Goal: Information Seeking & Learning: Learn about a topic

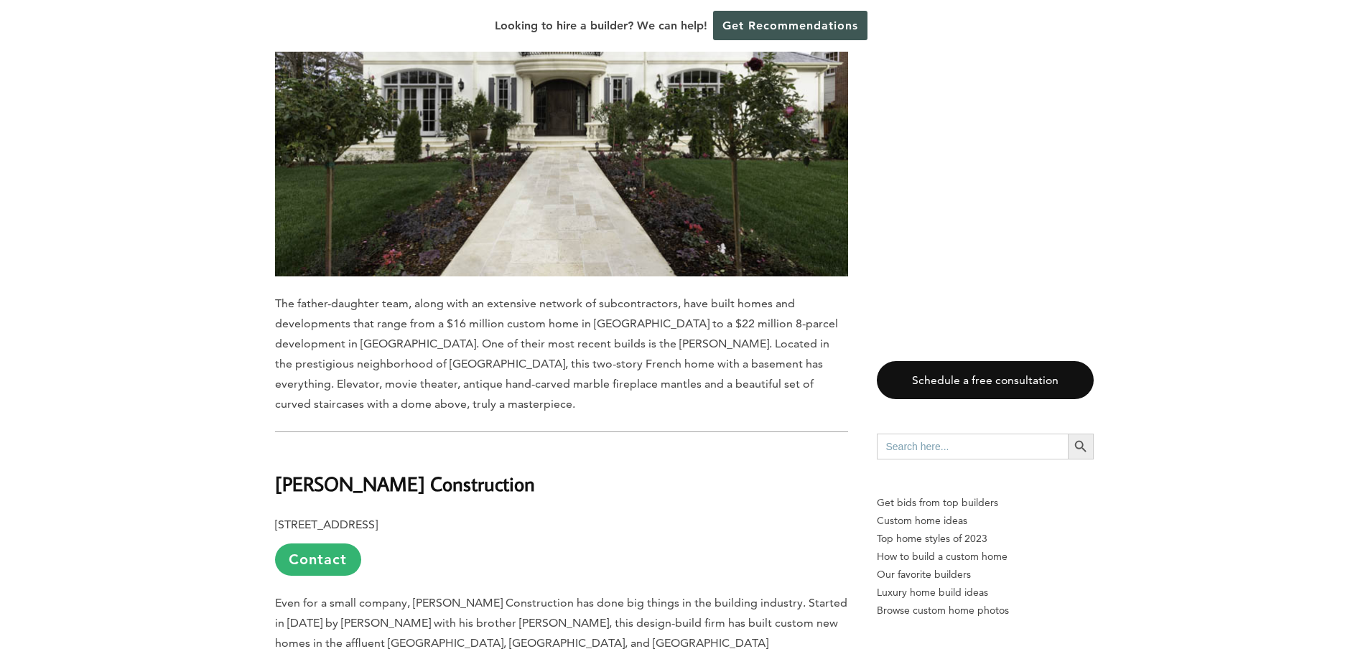
scroll to position [4956, 0]
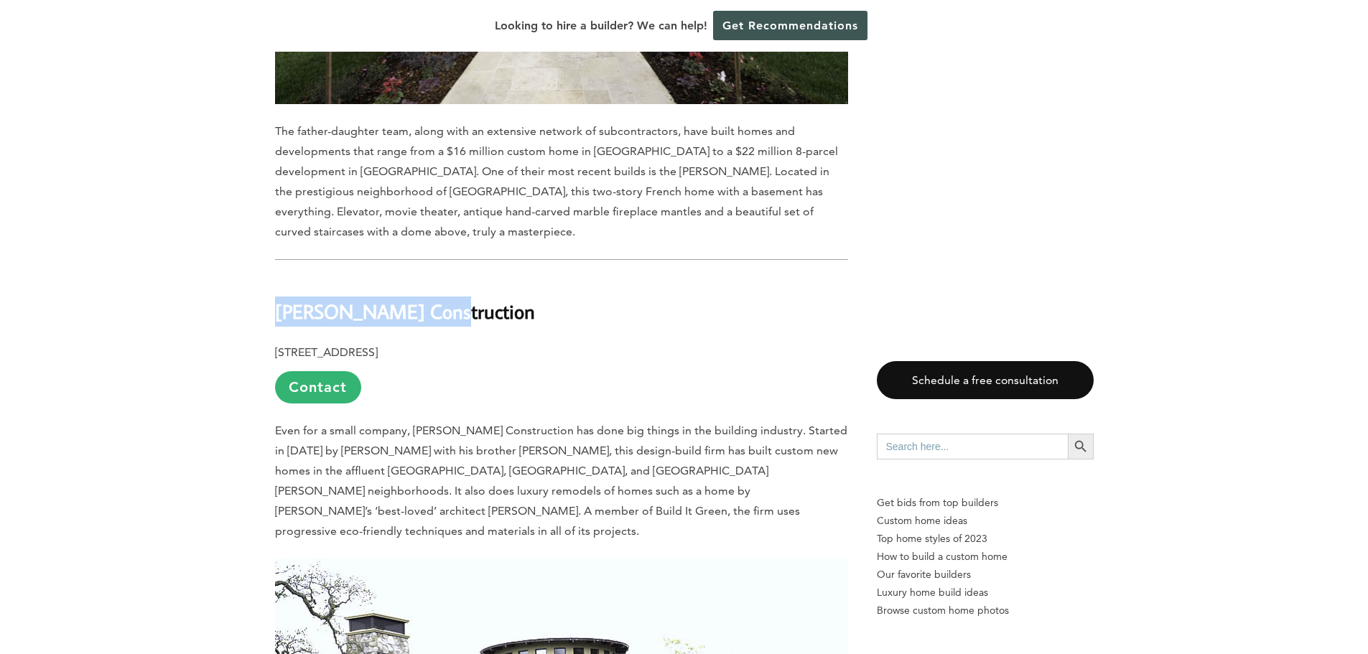
drag, startPoint x: 283, startPoint y: 75, endPoint x: 441, endPoint y: 70, distance: 158.1
copy b "[PERSON_NAME] Construction"
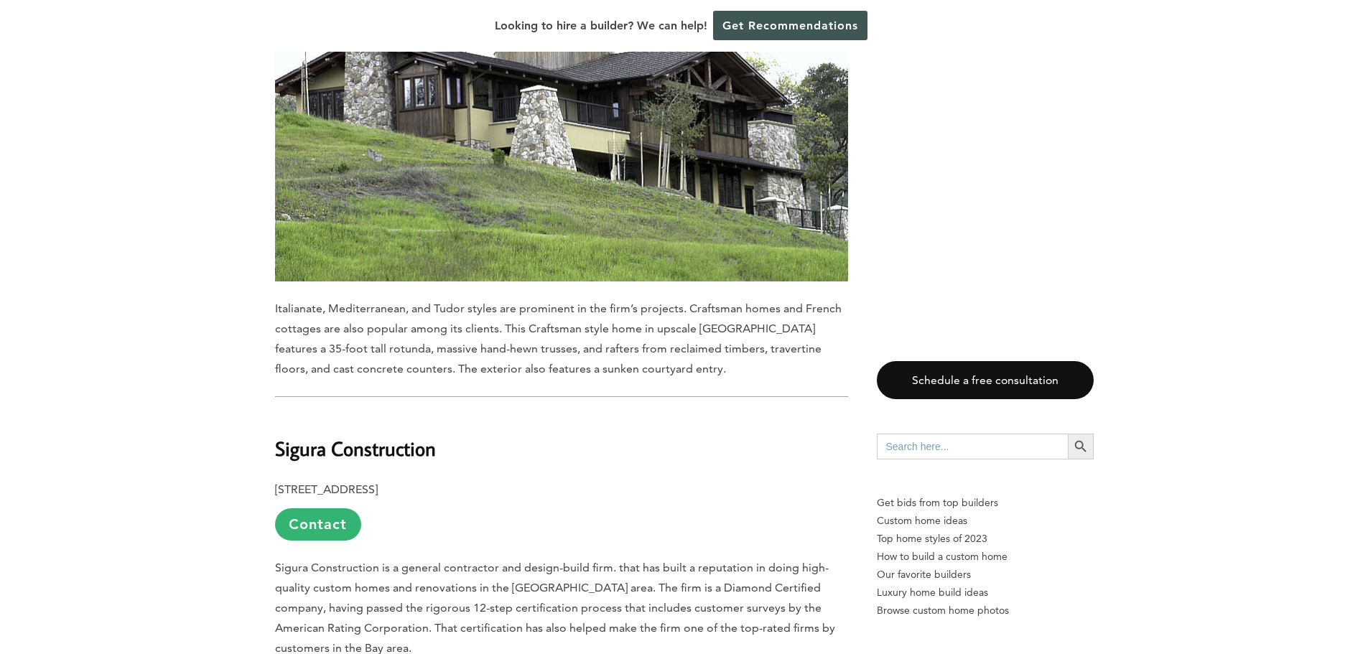
scroll to position [5602, 0]
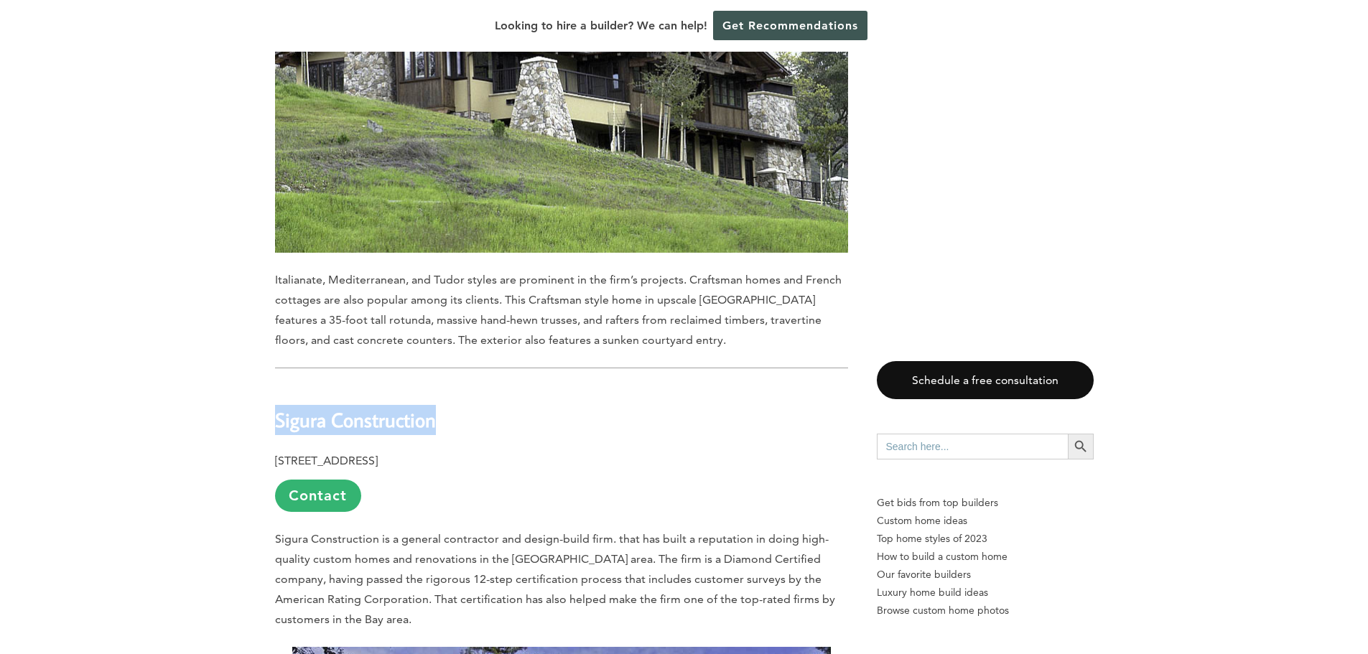
drag, startPoint x: 249, startPoint y: 157, endPoint x: 460, endPoint y: 173, distance: 211.8
copy b "Sigura Construction"
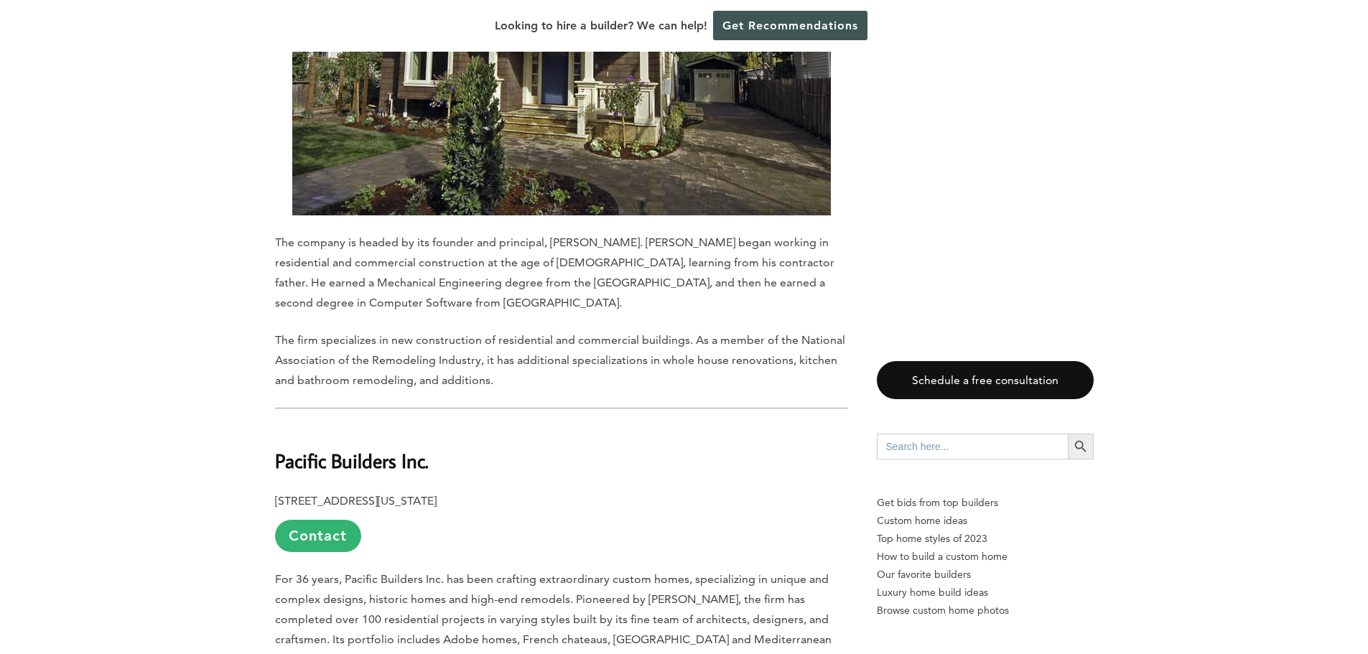
scroll to position [6393, 0]
drag, startPoint x: 264, startPoint y: 207, endPoint x: 434, endPoint y: 200, distance: 169.6
copy b "Pacific Builders Inc."
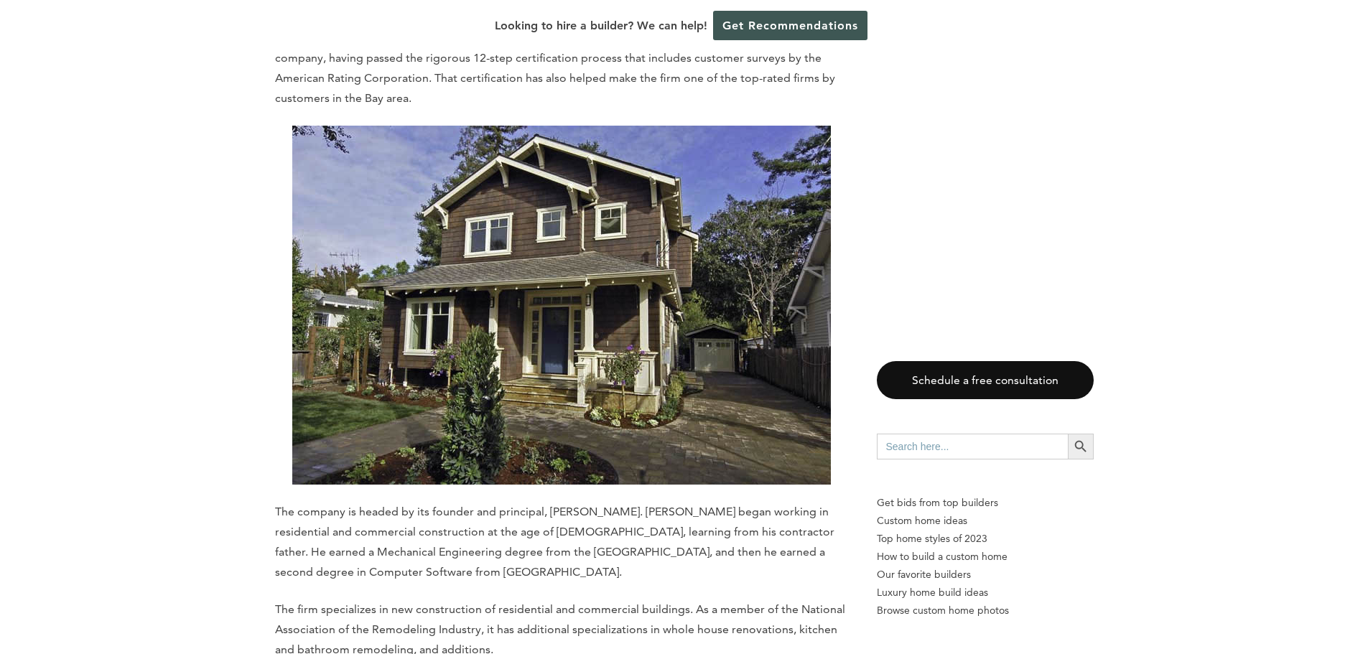
scroll to position [6105, 0]
